Goal: Feedback & Contribution: Submit feedback/report problem

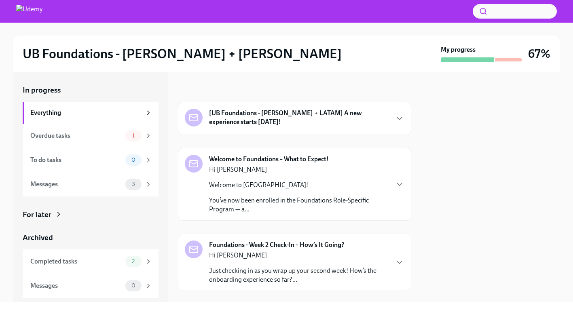
click at [291, 112] on strong "[UB Foundations - [PERSON_NAME] + LATAM] A new experience starts [DATE]!" at bounding box center [298, 118] width 179 height 18
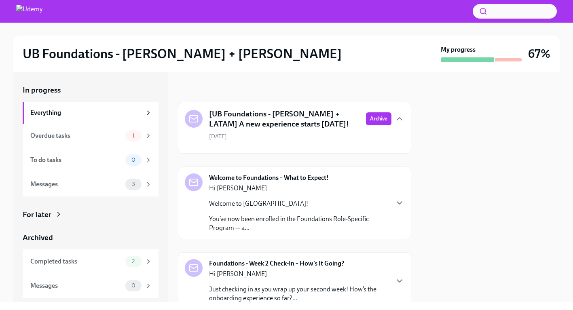
click at [291, 178] on strong "Welcome to Foundations – What to Expect!" at bounding box center [269, 178] width 120 height 9
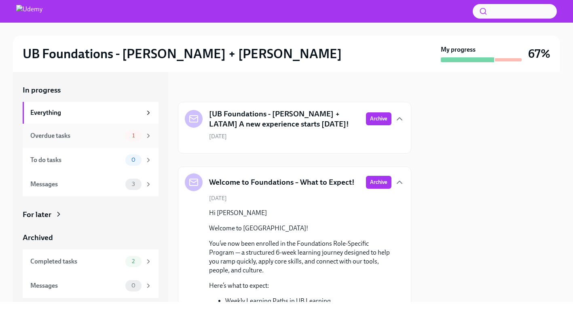
click at [66, 138] on div "Overdue tasks" at bounding box center [76, 136] width 92 height 9
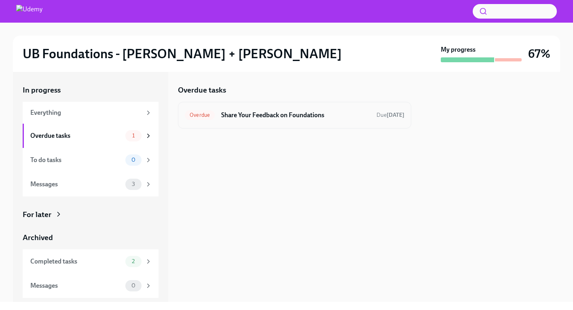
click at [289, 116] on h6 "Share Your Feedback on Foundations" at bounding box center [295, 115] width 149 height 9
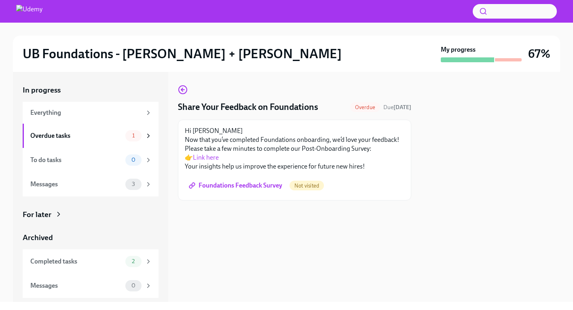
click at [208, 157] on link "Link here" at bounding box center [206, 158] width 26 height 8
click at [247, 187] on span "Foundations Feedback Survey" at bounding box center [237, 186] width 92 height 8
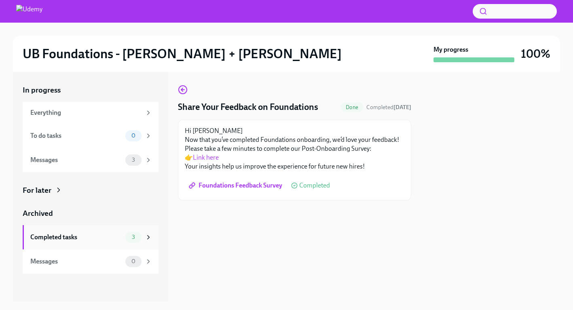
click at [147, 241] on div "3" at bounding box center [138, 237] width 27 height 11
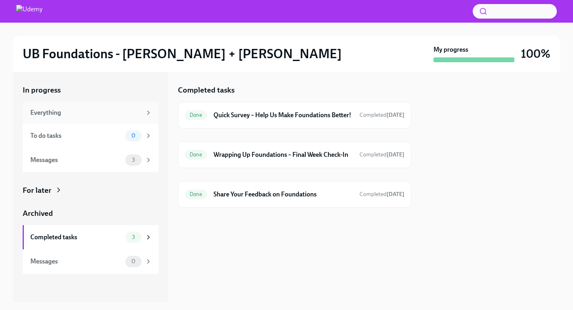
click at [65, 114] on div "Everything" at bounding box center [85, 112] width 111 height 9
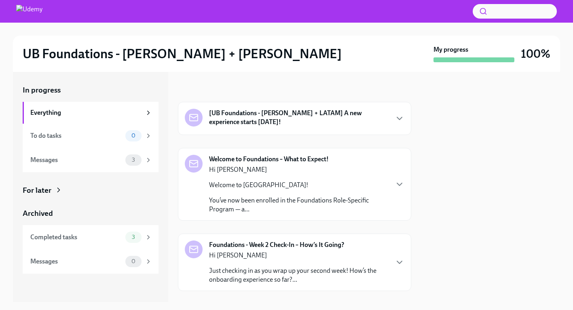
click at [220, 112] on strong "[UB Foundations - [PERSON_NAME] + LATAM] A new experience starts [DATE]!" at bounding box center [298, 118] width 179 height 18
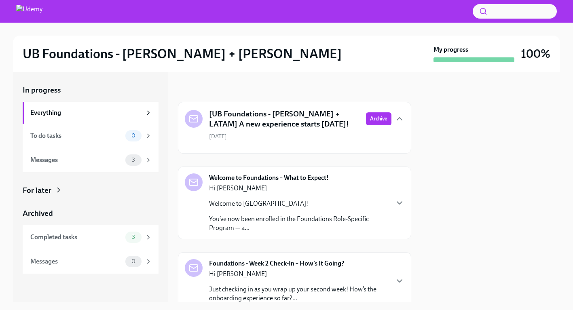
click at [220, 112] on h5 "[UB Foundations - [PERSON_NAME] + LATAM] A new experience starts [DATE]!" at bounding box center [284, 119] width 151 height 21
click at [399, 117] on icon "button" at bounding box center [400, 119] width 10 height 10
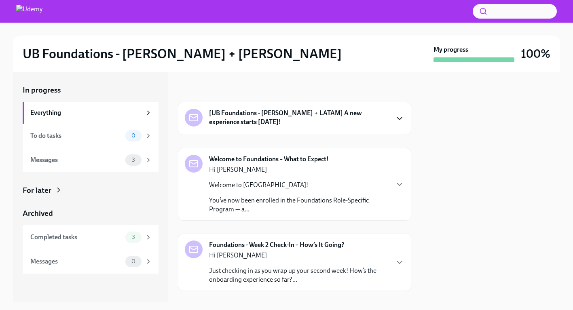
scroll to position [15, 0]
